Goal: Task Accomplishment & Management: Manage account settings

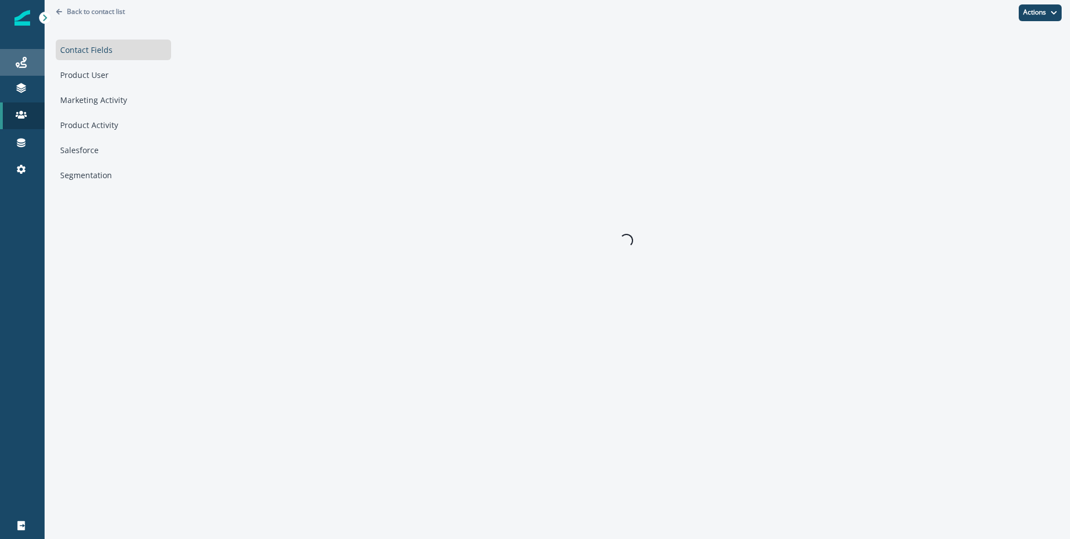
click at [27, 61] on div "Journeys" at bounding box center [22, 62] width 36 height 13
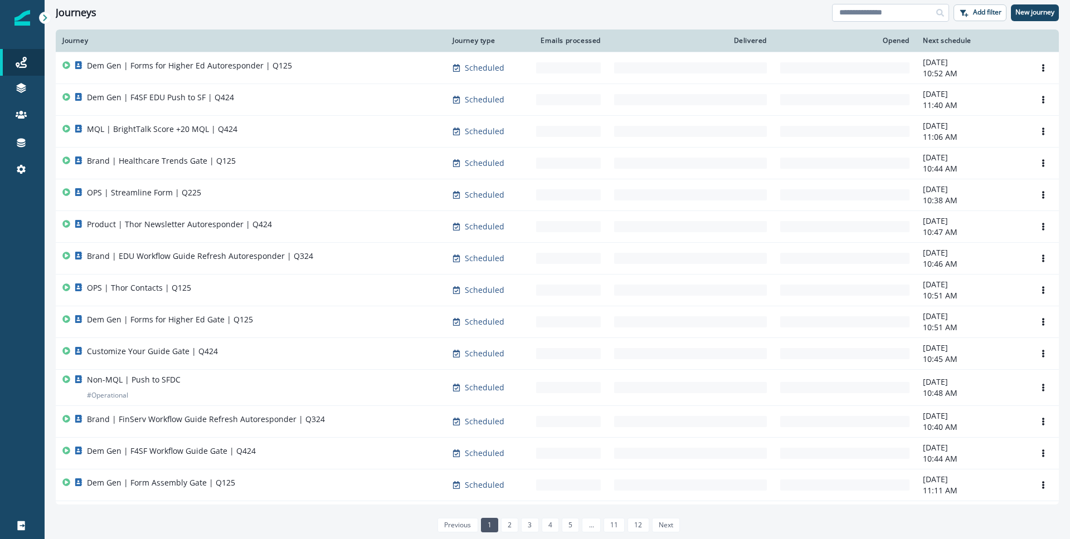
click at [897, 17] on input at bounding box center [890, 13] width 117 height 18
type input "********"
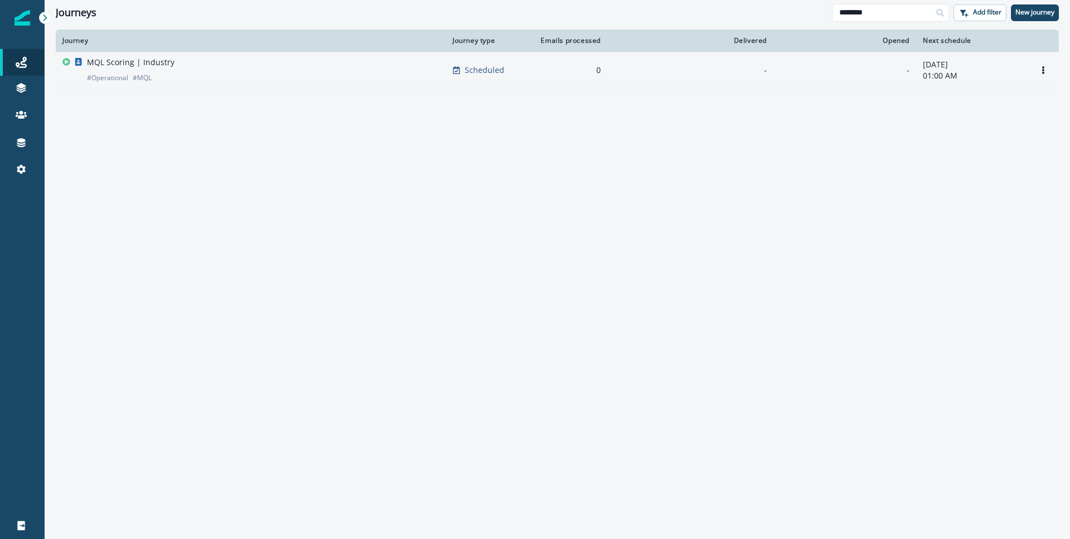
click at [233, 58] on div "MQL Scoring | Industry # Operational # MQL" at bounding box center [250, 70] width 377 height 27
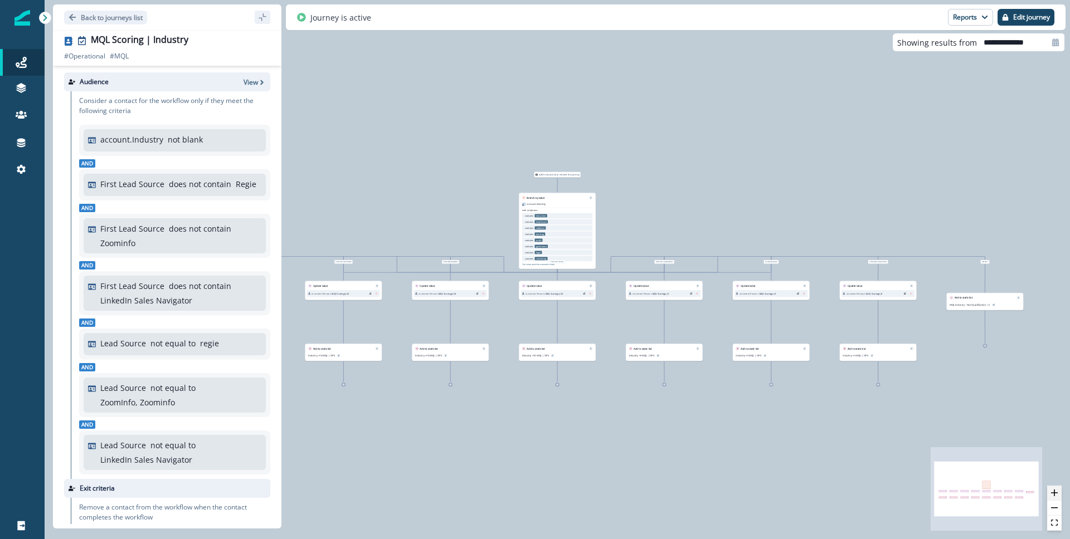
click at [1049, 491] on button "zoom in" at bounding box center [1054, 493] width 14 height 15
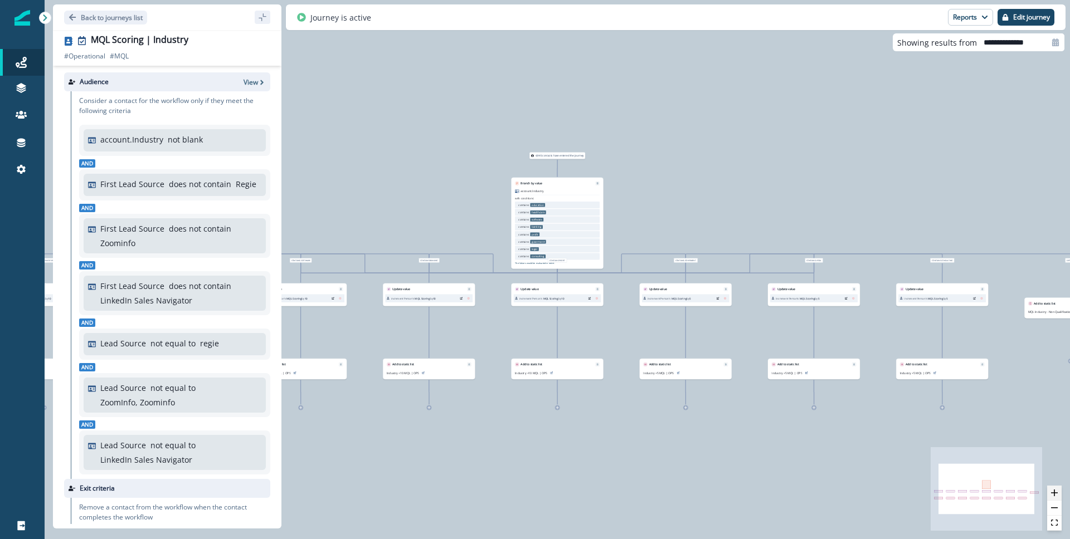
click at [1049, 491] on button "zoom in" at bounding box center [1054, 493] width 14 height 15
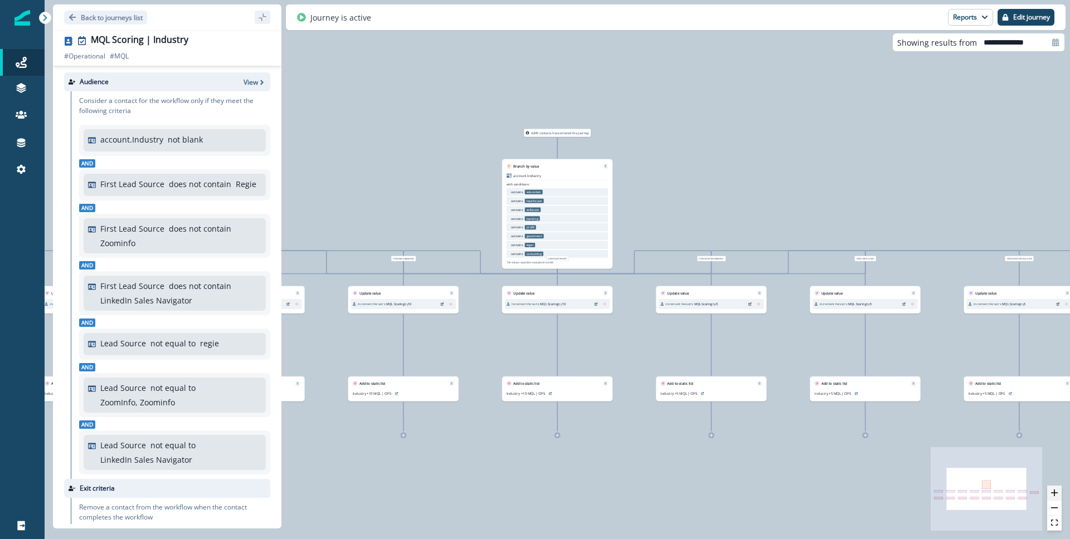
click at [1049, 491] on button "zoom in" at bounding box center [1054, 493] width 14 height 15
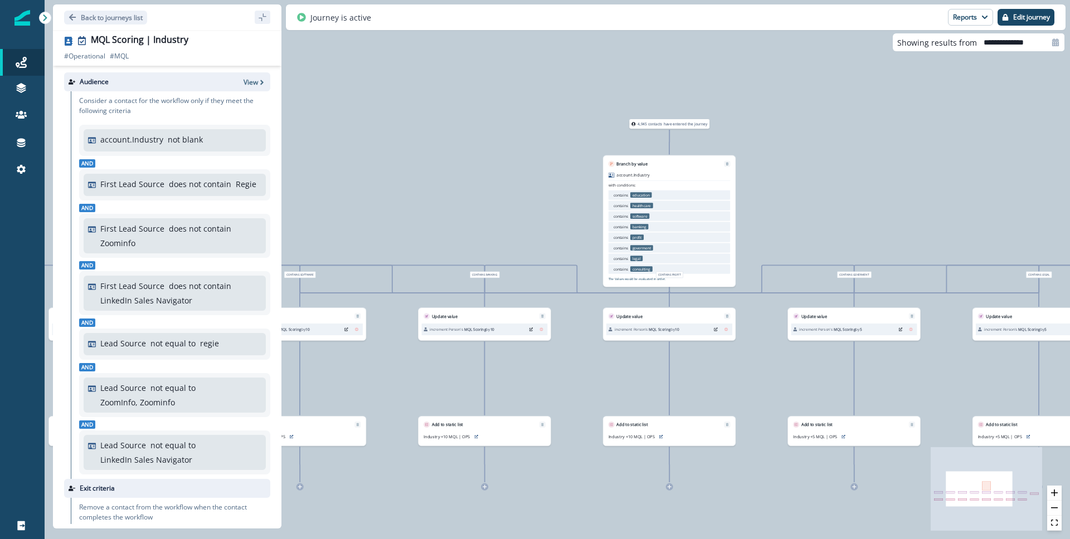
drag, startPoint x: 772, startPoint y: 203, endPoint x: 883, endPoint y: 222, distance: 112.9
click at [883, 222] on div "4,945 contacts have entered the journey Branch by value account.Industry with c…" at bounding box center [557, 269] width 1025 height 539
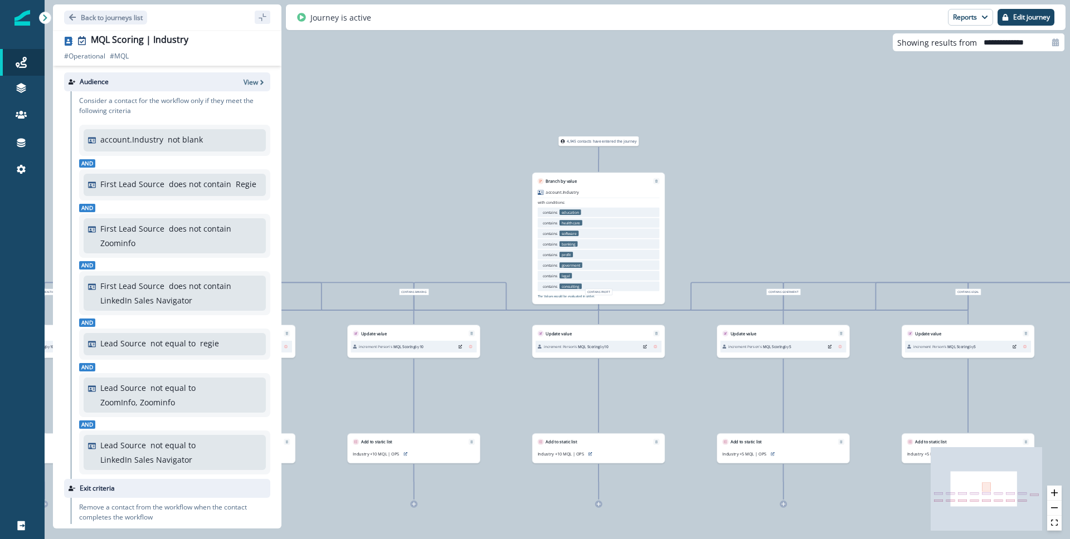
drag, startPoint x: 931, startPoint y: 123, endPoint x: 862, endPoint y: 140, distance: 71.2
click at [862, 140] on div "4,945 contacts have entered the journey Branch by value account.Industry with c…" at bounding box center [557, 269] width 1025 height 539
click at [1029, 15] on p "Edit journey" at bounding box center [1031, 17] width 37 height 8
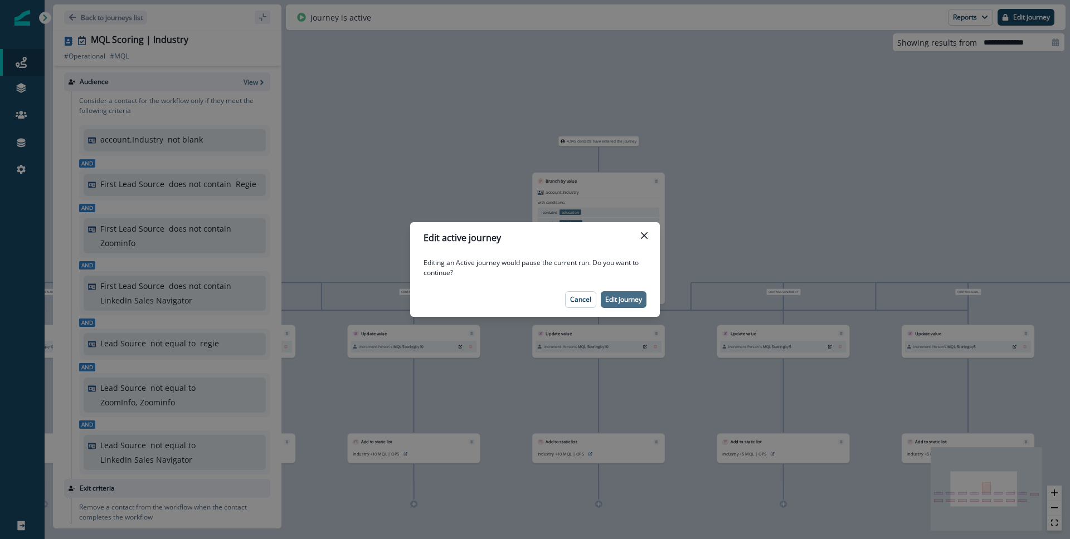
click at [626, 297] on p "Edit journey" at bounding box center [623, 300] width 37 height 8
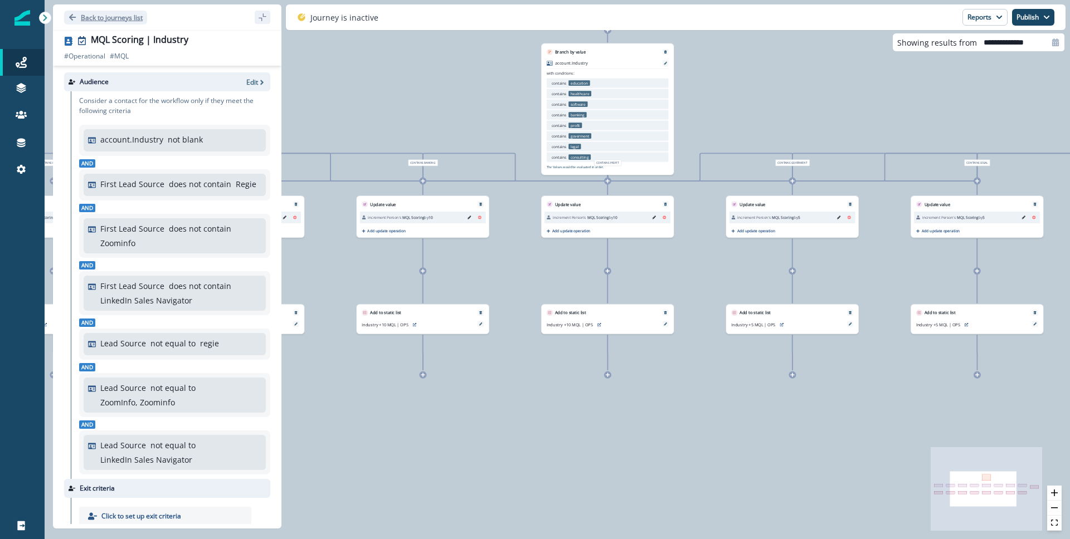
click at [120, 21] on button "Back to journeys list" at bounding box center [105, 18] width 83 height 14
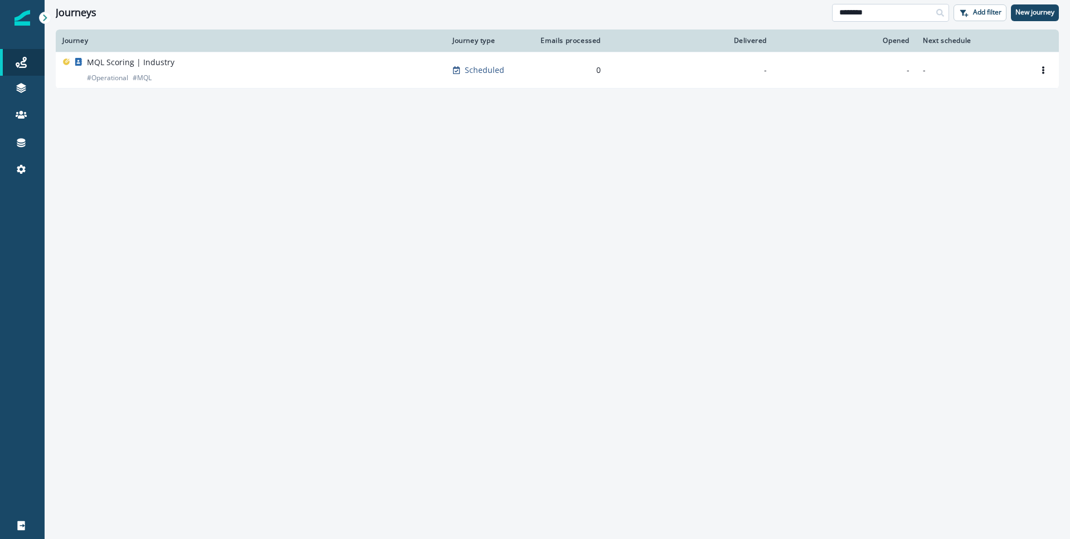
click at [885, 9] on input "********" at bounding box center [890, 13] width 117 height 18
click at [885, 8] on input "********" at bounding box center [890, 13] width 117 height 18
type input "*****"
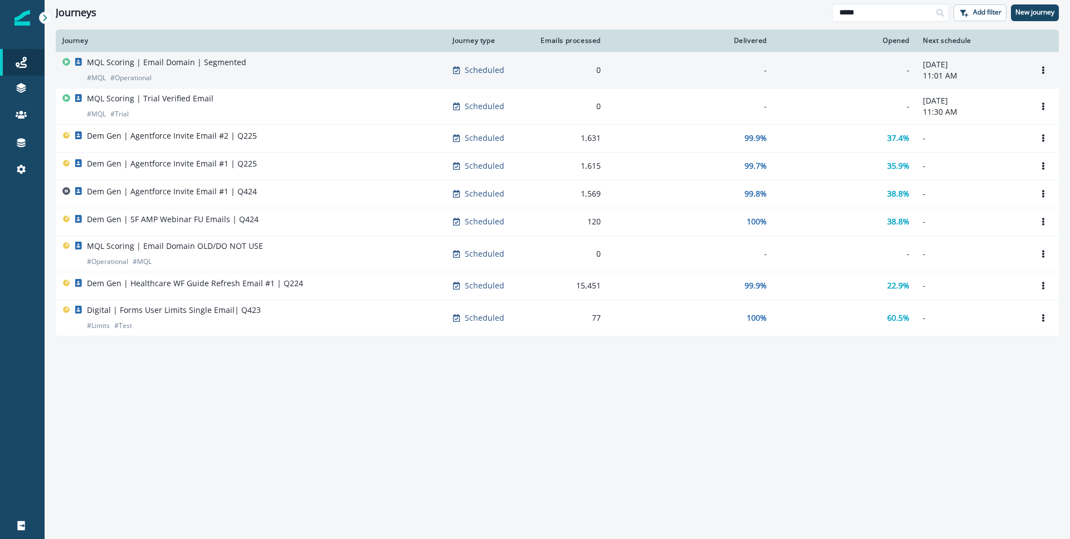
click at [225, 72] on div "MQL Scoring | Email Domain | Segmented # MQL # Operational" at bounding box center [166, 70] width 159 height 27
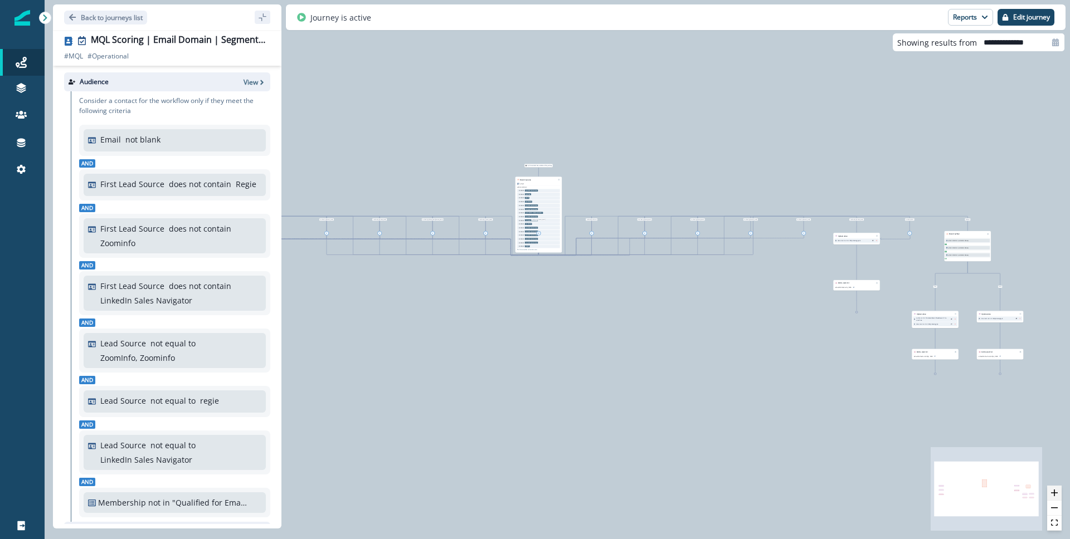
click at [1055, 496] on icon "zoom in" at bounding box center [1054, 493] width 7 height 7
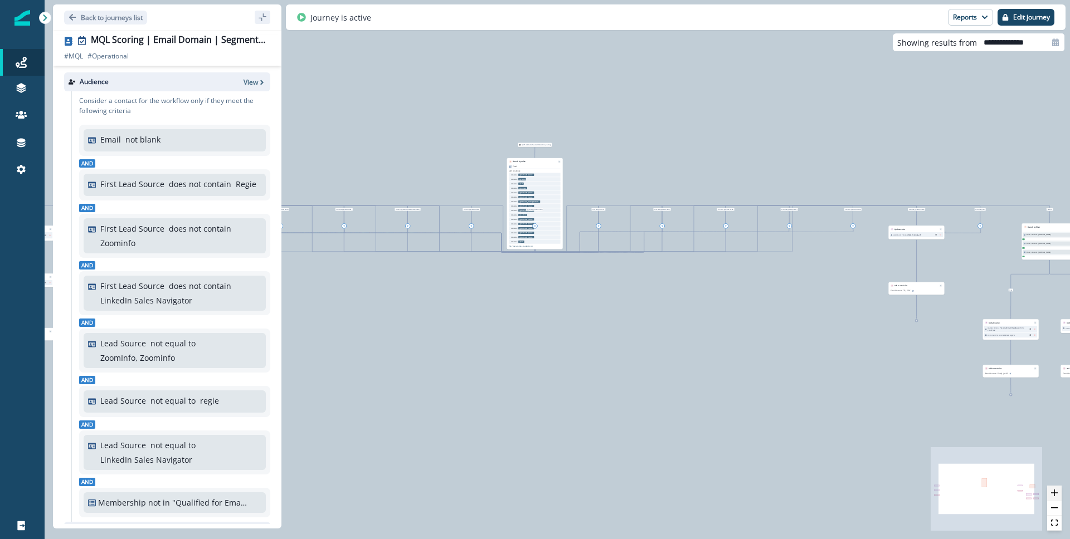
click at [1055, 495] on icon "zoom in" at bounding box center [1054, 493] width 7 height 7
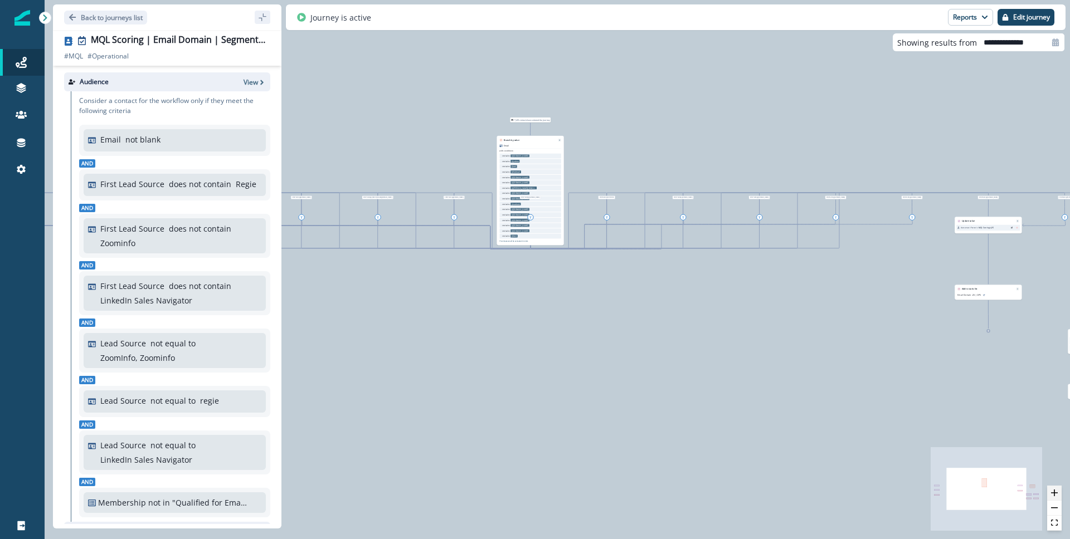
click at [1055, 495] on icon "zoom in" at bounding box center [1054, 493] width 7 height 7
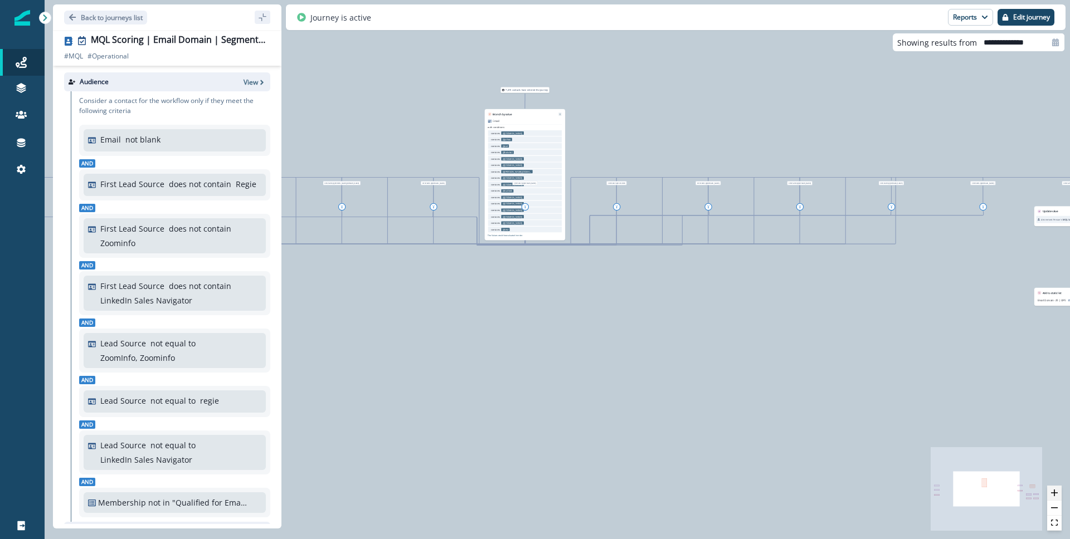
click at [1055, 495] on icon "zoom in" at bounding box center [1054, 493] width 7 height 7
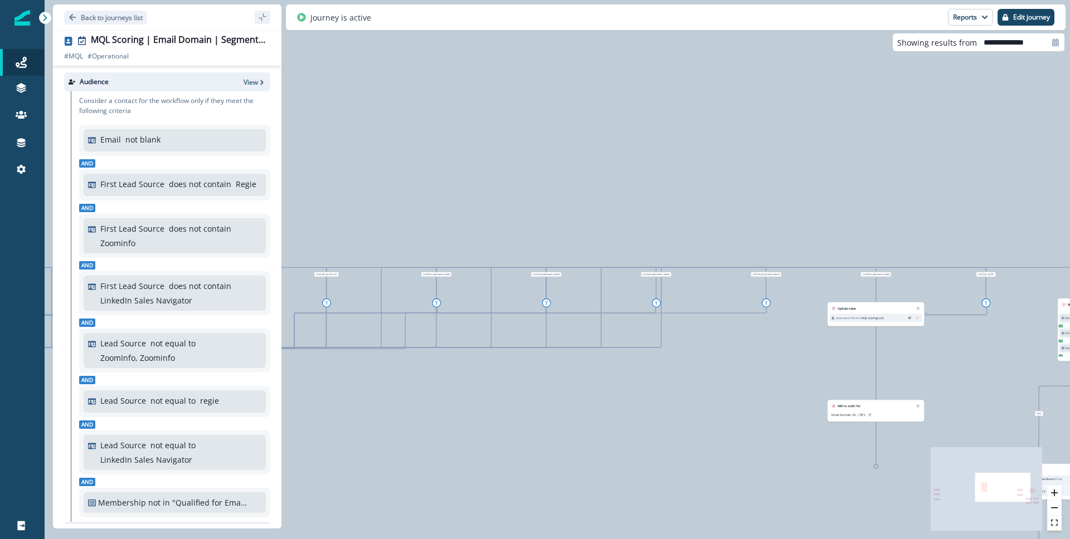
drag, startPoint x: 795, startPoint y: 321, endPoint x: 500, endPoint y: 432, distance: 314.6
click at [495, 430] on div "7,415 contacts have entered the journey Branch by value Email with conditions: …" at bounding box center [557, 269] width 1025 height 539
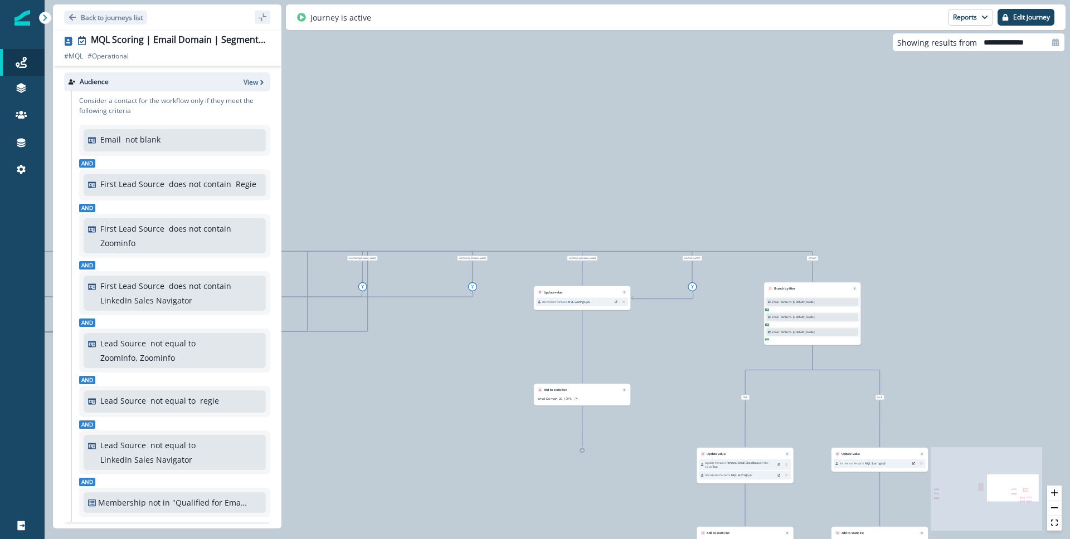
drag, startPoint x: 652, startPoint y: 456, endPoint x: 386, endPoint y: 443, distance: 267.2
click at [362, 441] on div "7,415 contacts have entered the journey Branch by value Email with conditions: …" at bounding box center [557, 269] width 1025 height 539
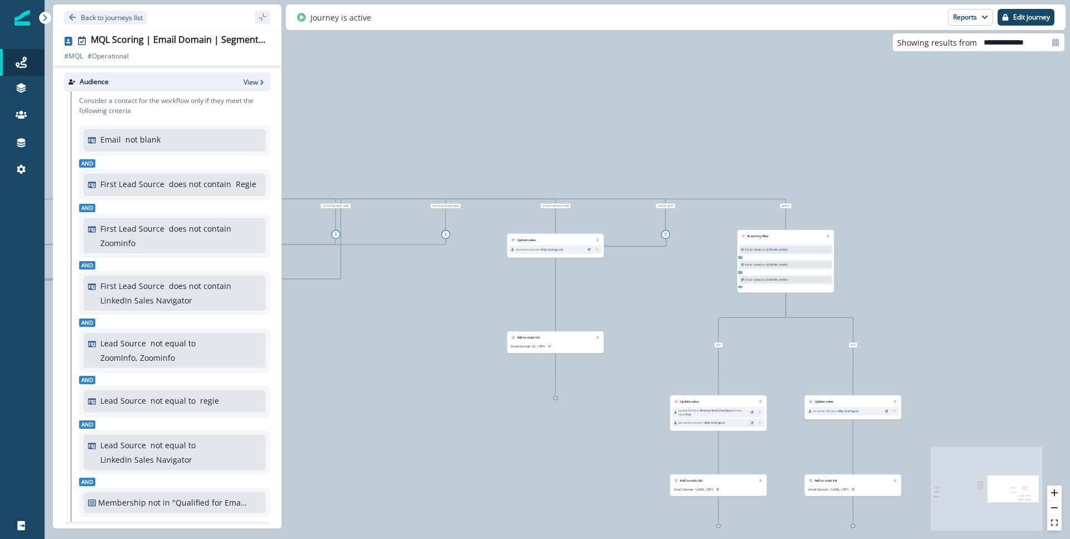
drag, startPoint x: 653, startPoint y: 408, endPoint x: 632, endPoint y: 358, distance: 54.4
click at [632, 358] on div "7,415 contacts have entered the journey Branch by value Email with conditions: …" at bounding box center [557, 269] width 1025 height 539
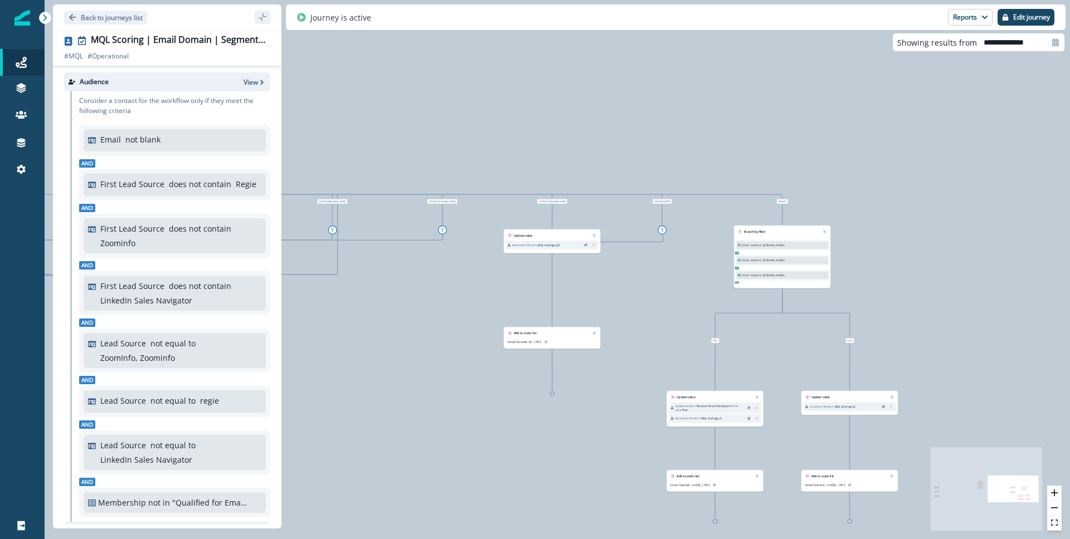
drag, startPoint x: 820, startPoint y: 440, endPoint x: 813, endPoint y: 432, distance: 10.7
click at [813, 432] on div "7,415 contacts have entered the journey Branch by value Email with conditions: …" at bounding box center [557, 269] width 1025 height 539
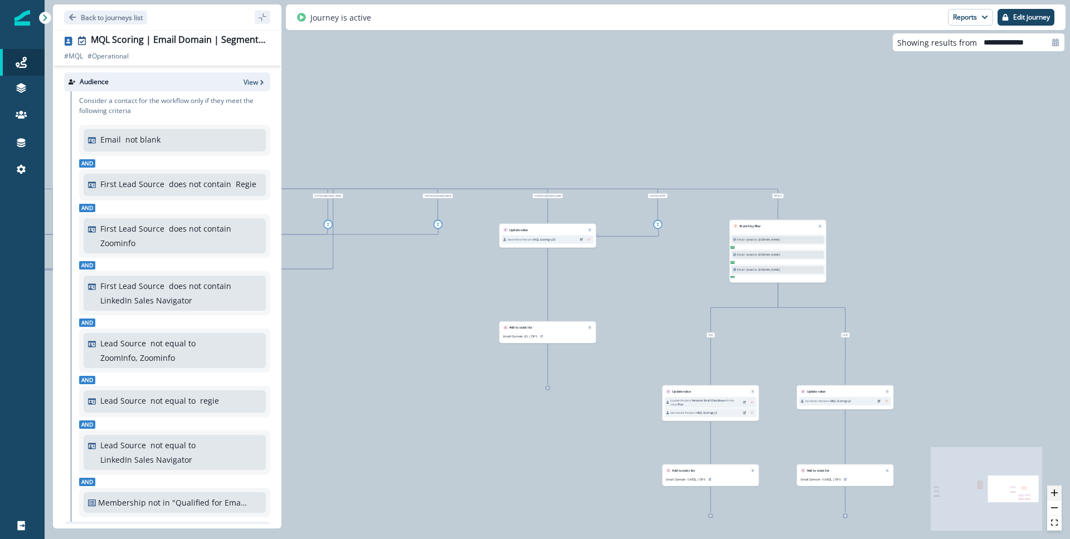
click at [1053, 490] on icon "zoom in" at bounding box center [1054, 493] width 7 height 7
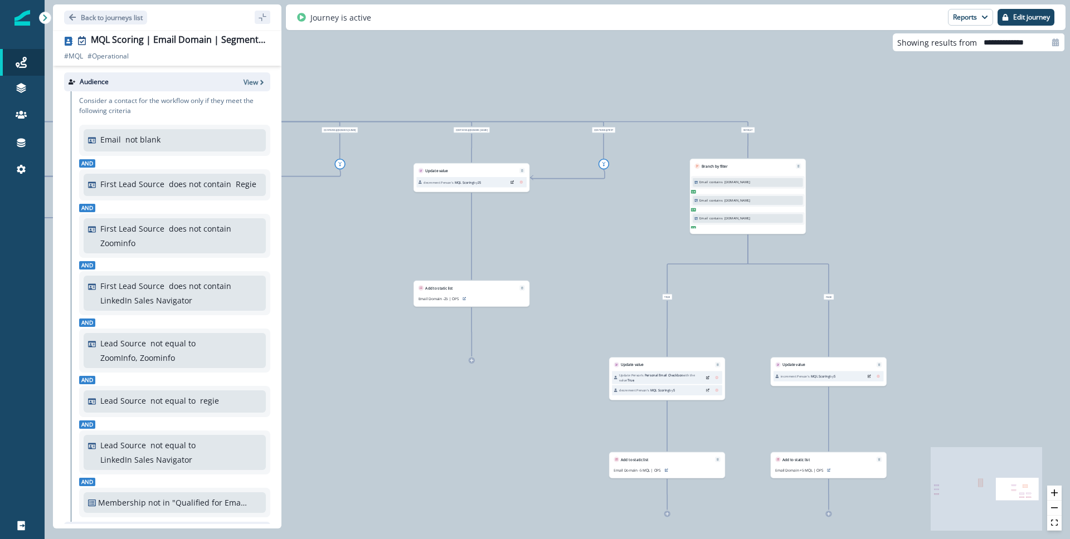
drag, startPoint x: 864, startPoint y: 359, endPoint x: 845, endPoint y: 360, distance: 18.4
click at [790, 309] on div "7,415 contacts have entered the journey Branch by value Email with conditions: …" at bounding box center [557, 269] width 1025 height 539
click at [1008, 20] on button "Edit journey" at bounding box center [1025, 17] width 57 height 17
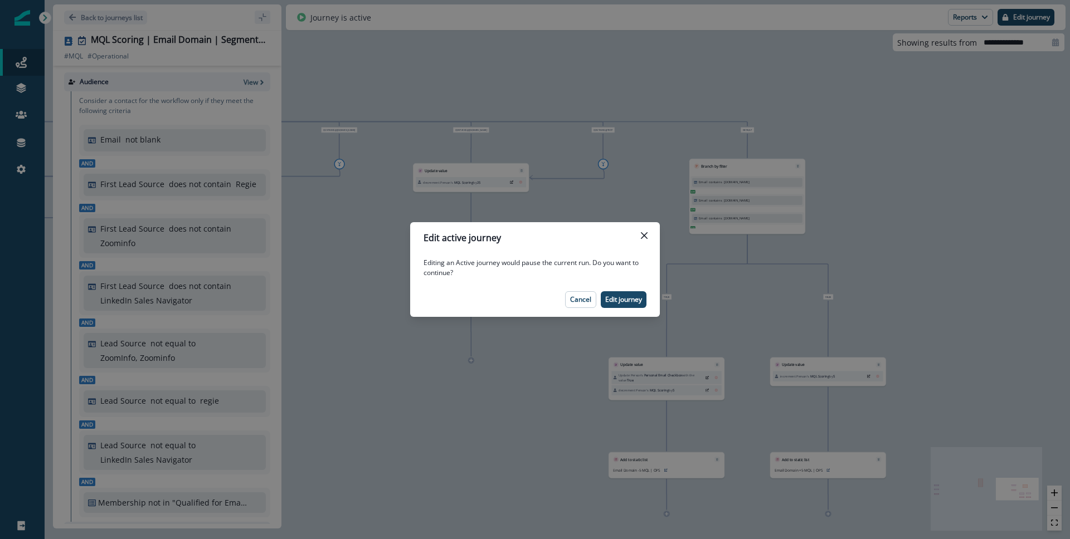
drag, startPoint x: 626, startPoint y: 296, endPoint x: 644, endPoint y: 300, distance: 18.3
click at [626, 296] on p "Edit journey" at bounding box center [623, 300] width 37 height 8
